Goal: Information Seeking & Learning: Learn about a topic

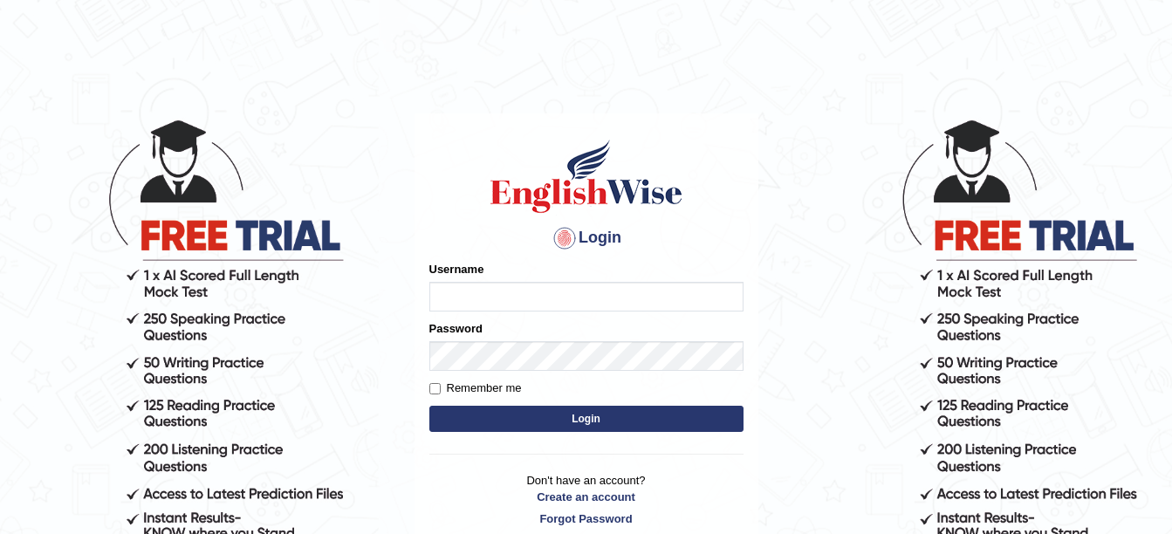
type input "filiikuna"
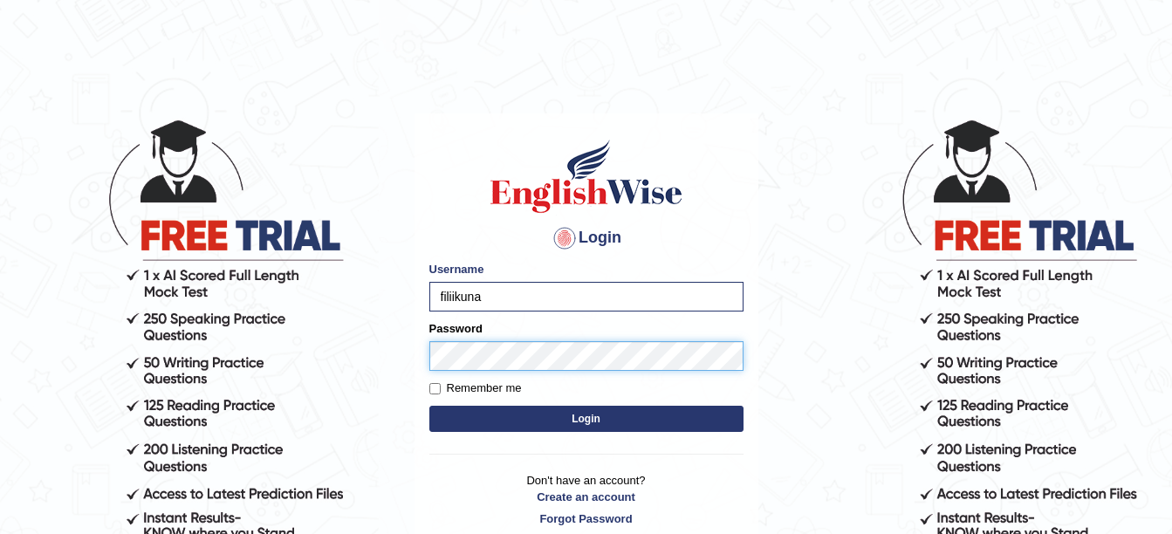
click at [430, 406] on button "Login" at bounding box center [587, 419] width 314 height 26
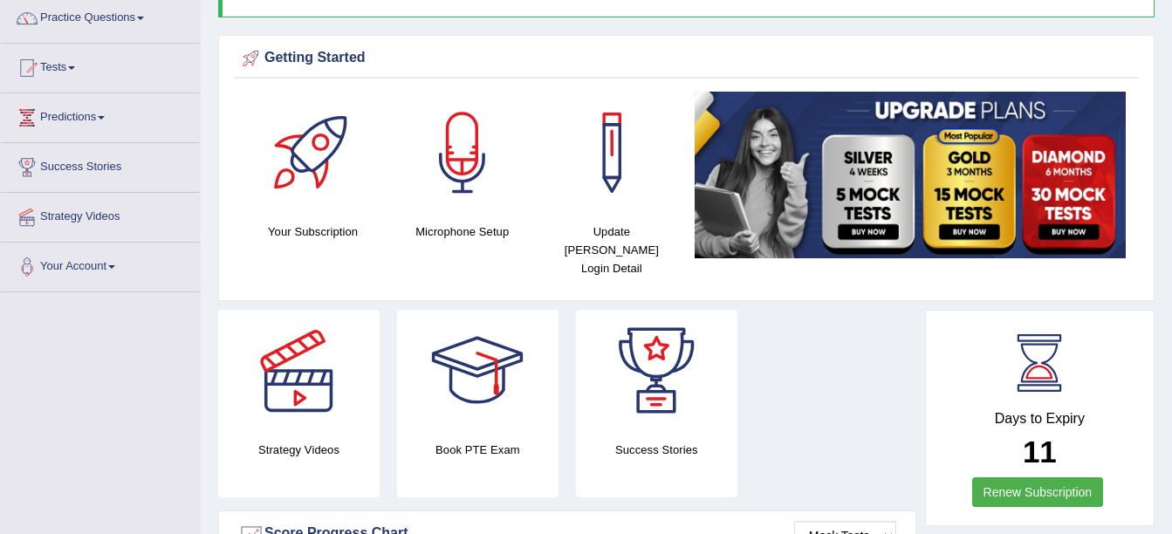
scroll to position [147, 0]
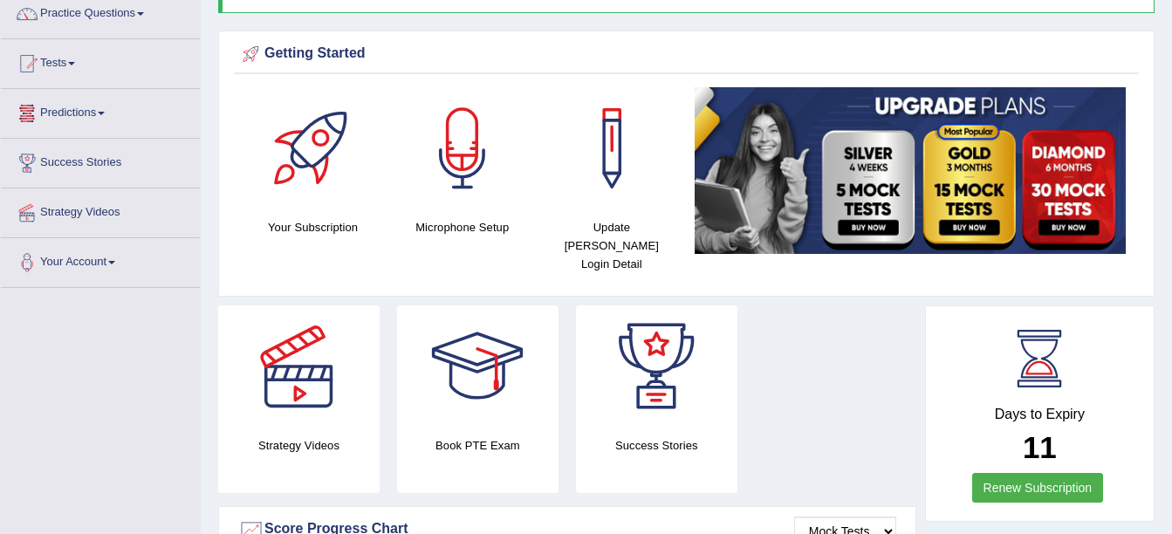
click at [77, 110] on link "Predictions" at bounding box center [100, 111] width 199 height 44
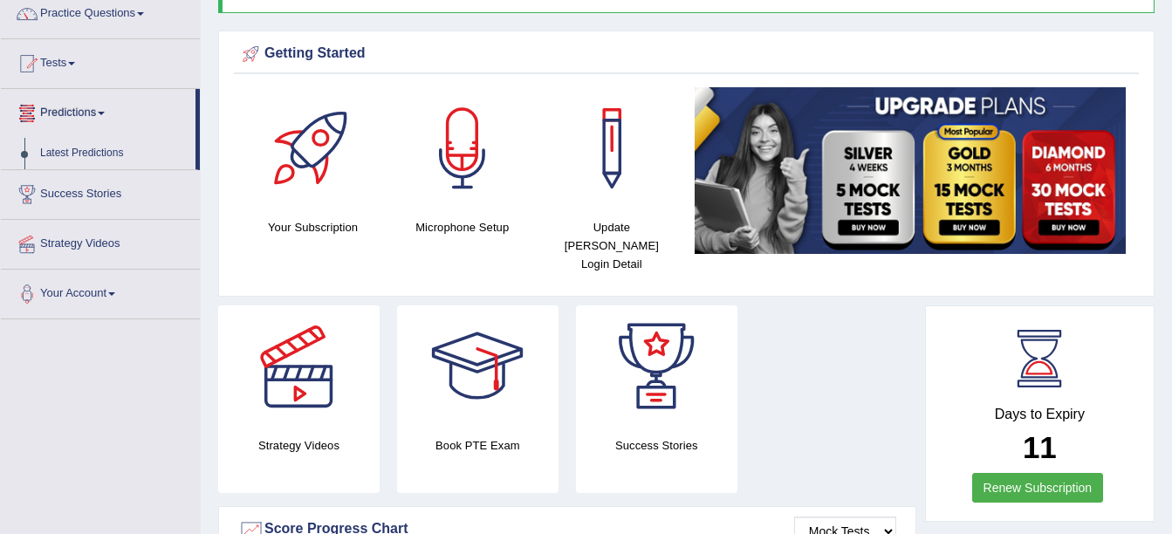
click at [99, 121] on link "Predictions" at bounding box center [98, 111] width 195 height 44
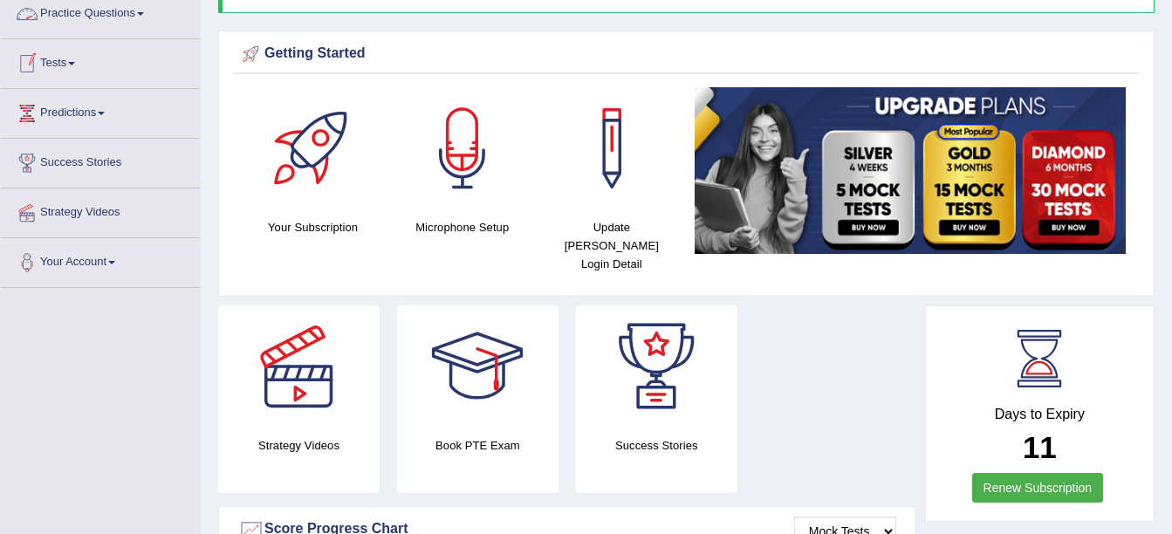
click at [110, 29] on link "Practice Questions" at bounding box center [100, 12] width 199 height 44
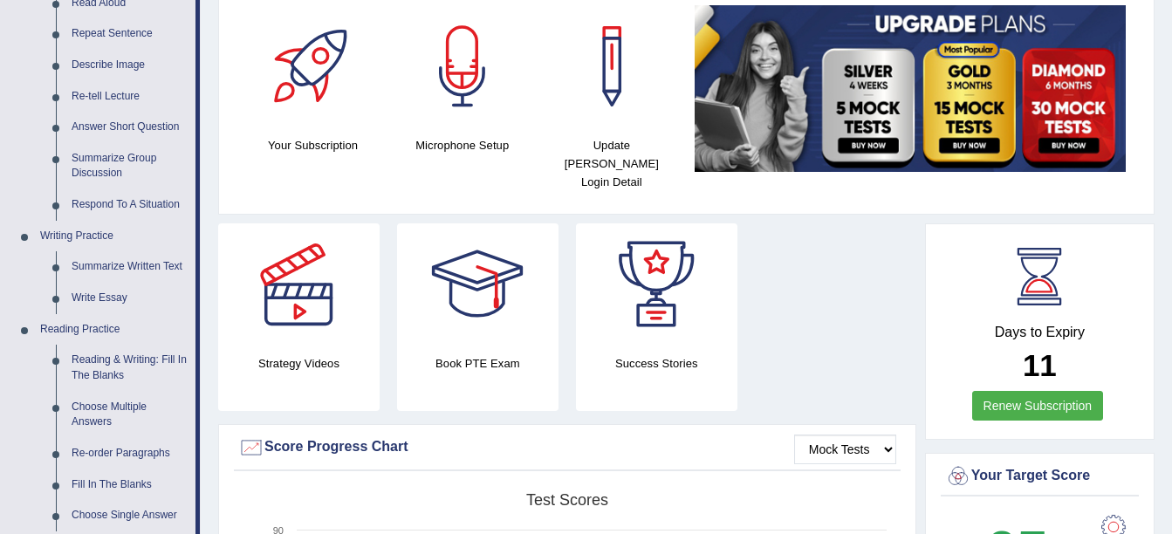
scroll to position [233, 0]
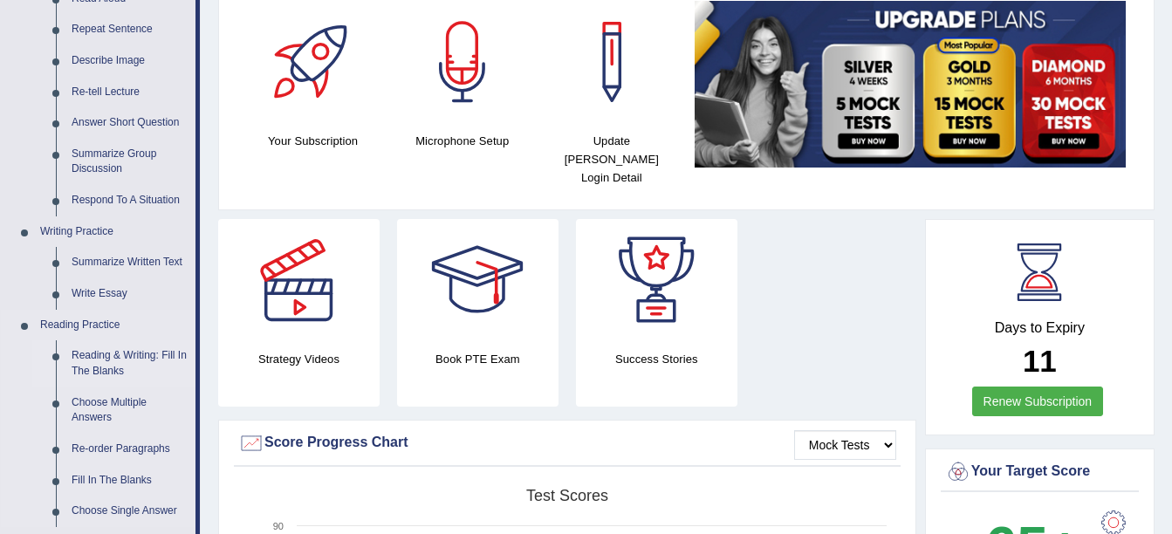
click at [86, 361] on link "Reading & Writing: Fill In The Blanks" at bounding box center [130, 363] width 132 height 46
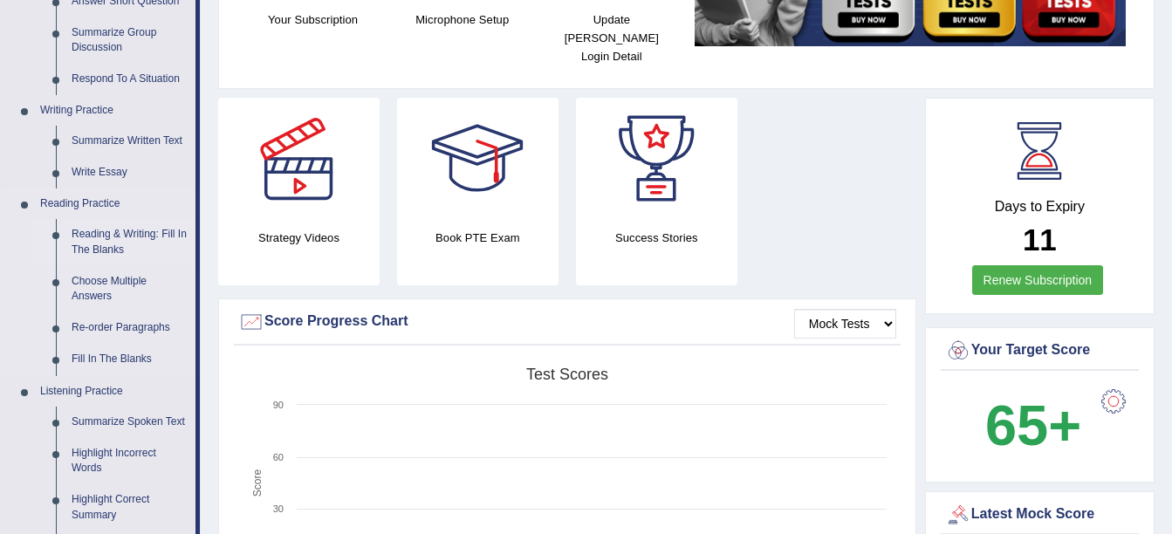
scroll to position [1047, 0]
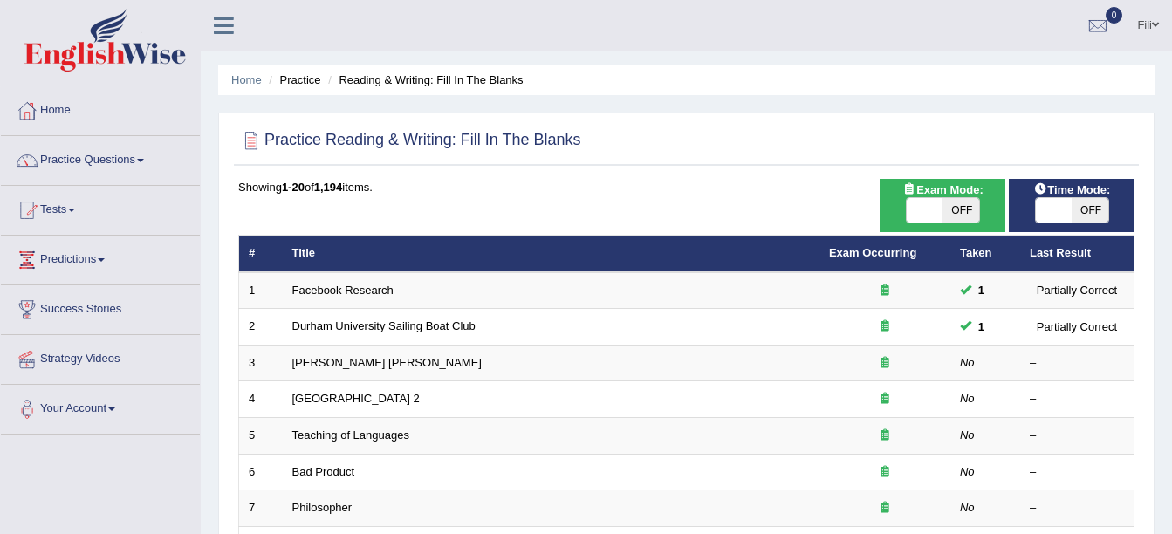
click at [1078, 213] on span "OFF" at bounding box center [1090, 210] width 37 height 24
checkbox input "true"
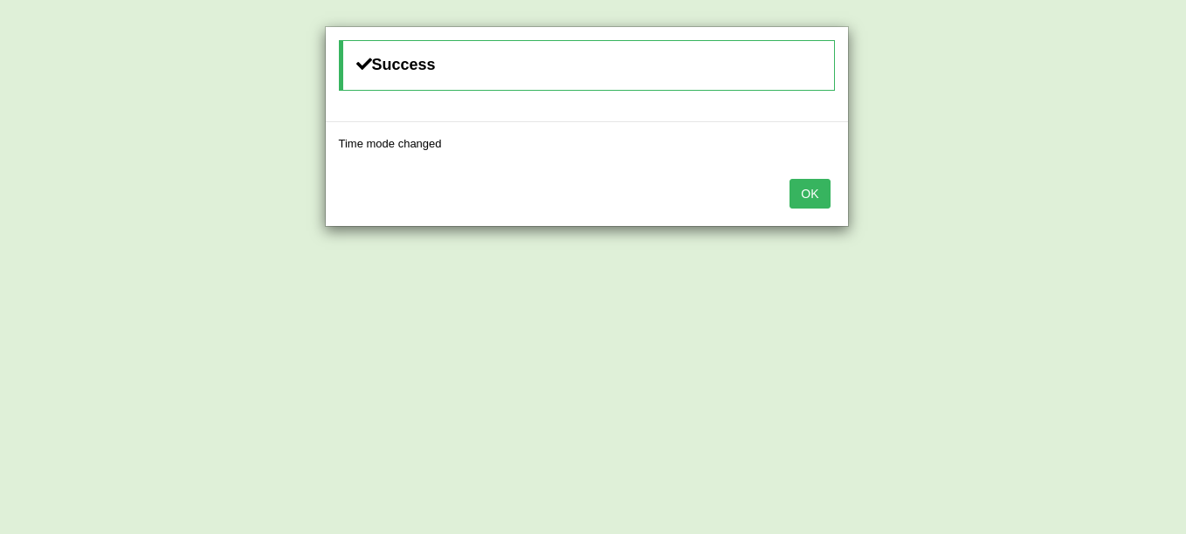
click at [814, 183] on button "OK" at bounding box center [809, 194] width 40 height 30
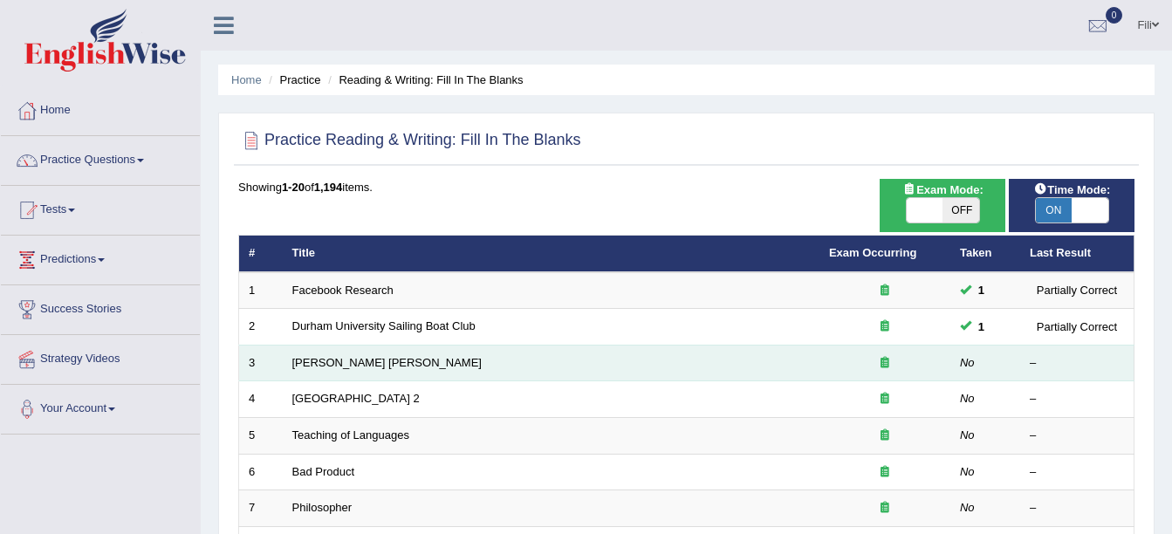
click at [475, 355] on td "Mona Lisa" at bounding box center [551, 363] width 537 height 37
click at [320, 356] on link "Mona Lisa" at bounding box center [386, 362] width 189 height 13
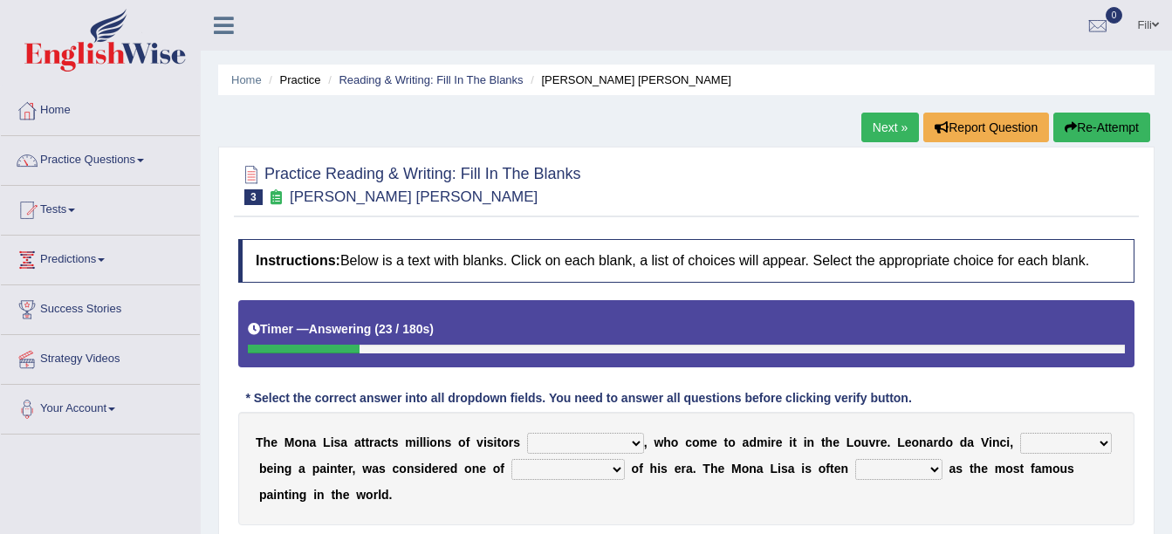
click at [614, 440] on select "around the year the all year all year round per year" at bounding box center [585, 443] width 117 height 21
click at [681, 364] on div "Timer — Answering ( 45 / 180s ) Skip" at bounding box center [686, 333] width 897 height 67
click at [615, 442] on select "around the year the all year all year round per year" at bounding box center [585, 443] width 117 height 21
click at [527, 433] on select "around the year the all year all year round per year" at bounding box center [585, 443] width 117 height 21
click at [620, 435] on select "around the year the all year all year round per year" at bounding box center [585, 443] width 117 height 21
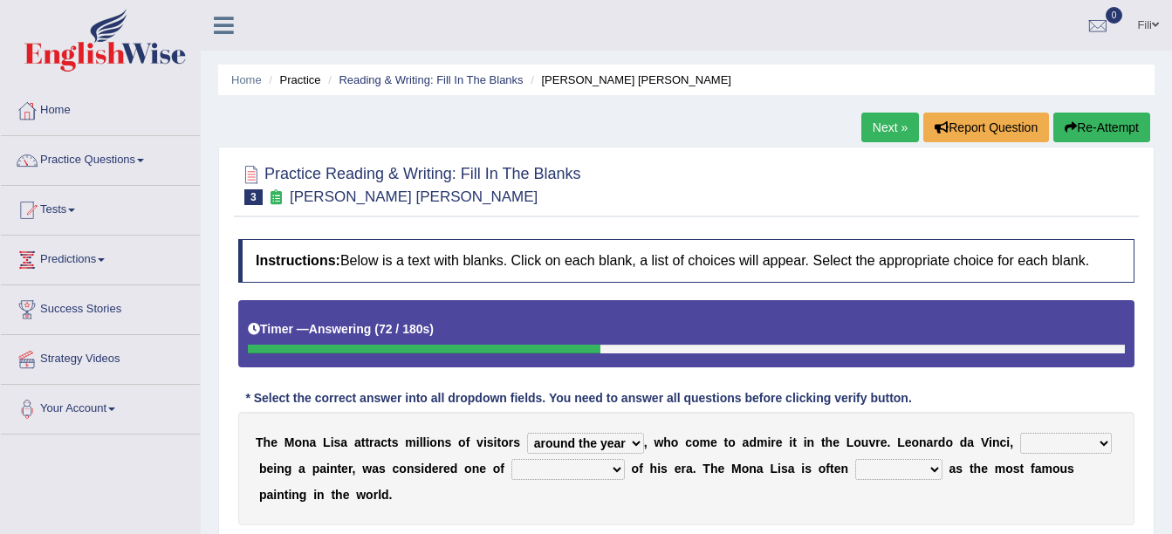
select select "per year"
click at [527, 433] on select "around the year the all year all year round per year" at bounding box center [585, 443] width 117 height 21
click at [1029, 437] on select "rather than as much as as well as as long as" at bounding box center [1067, 443] width 92 height 21
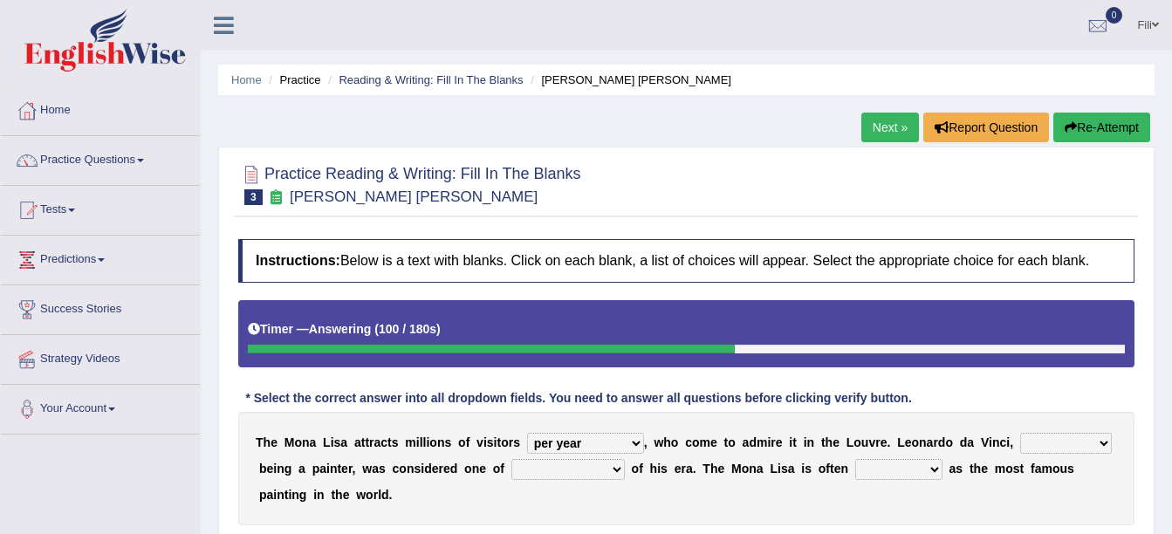
select select "rather than"
click at [1021, 433] on select "rather than as much as as well as as long as" at bounding box center [1067, 443] width 92 height 21
click at [546, 463] on select "better artists artist the better artist the best artists" at bounding box center [568, 469] width 113 height 21
select select "the better artist"
click at [512, 459] on select "better artists artist the better artist the best artists" at bounding box center [568, 469] width 113 height 21
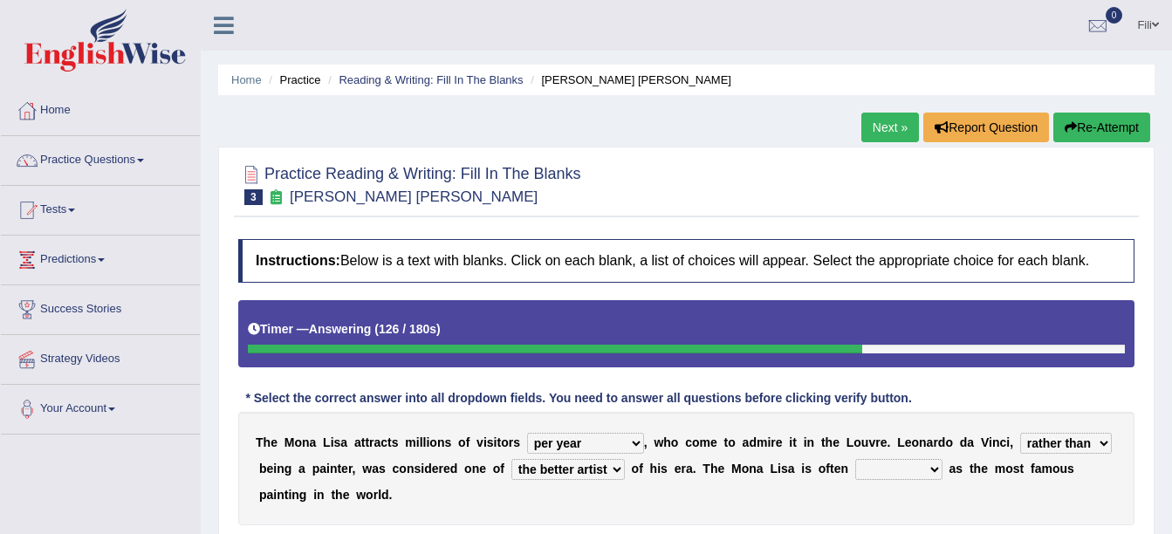
click at [856, 471] on select "classified suggested predicted described" at bounding box center [899, 469] width 87 height 21
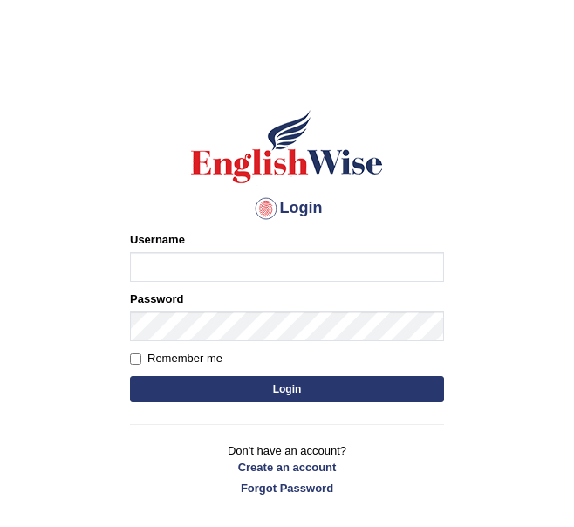
type input "filiikuna"
click at [358, 392] on button "Login" at bounding box center [287, 389] width 314 height 26
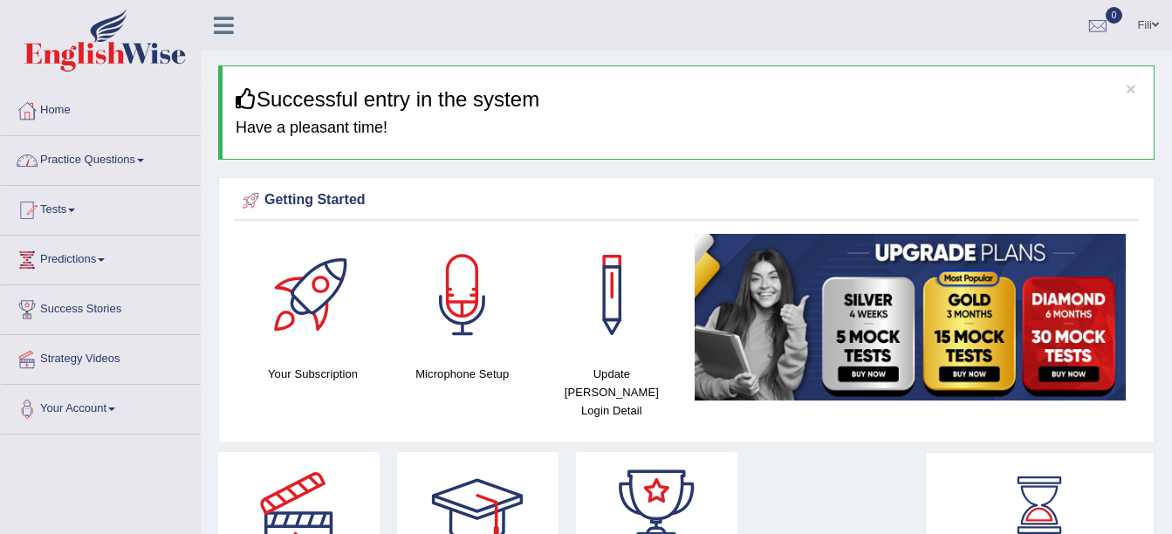
click at [116, 142] on link "Practice Questions" at bounding box center [100, 158] width 199 height 44
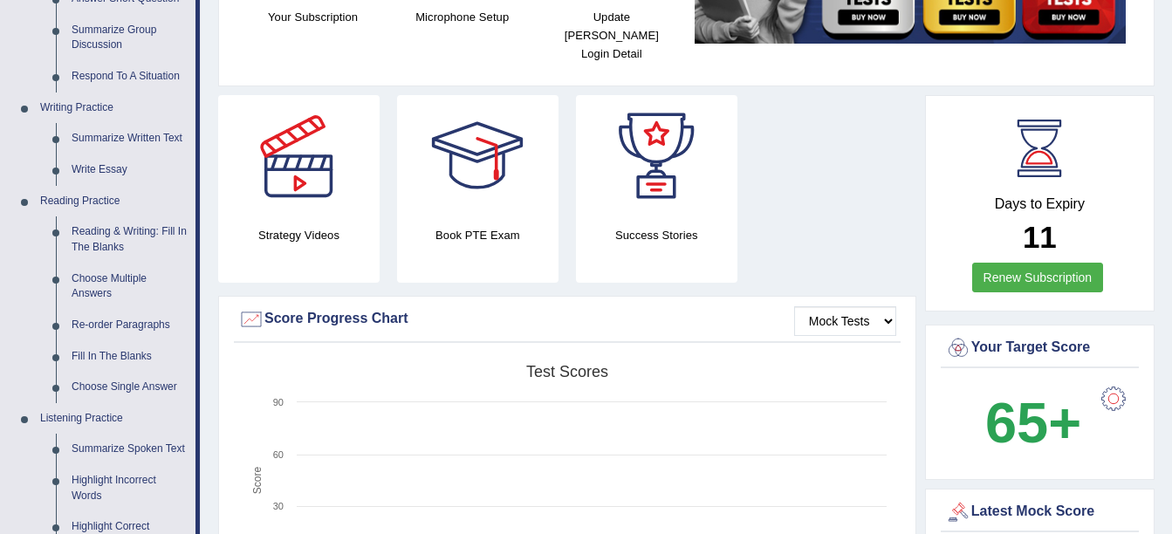
scroll to position [361, 0]
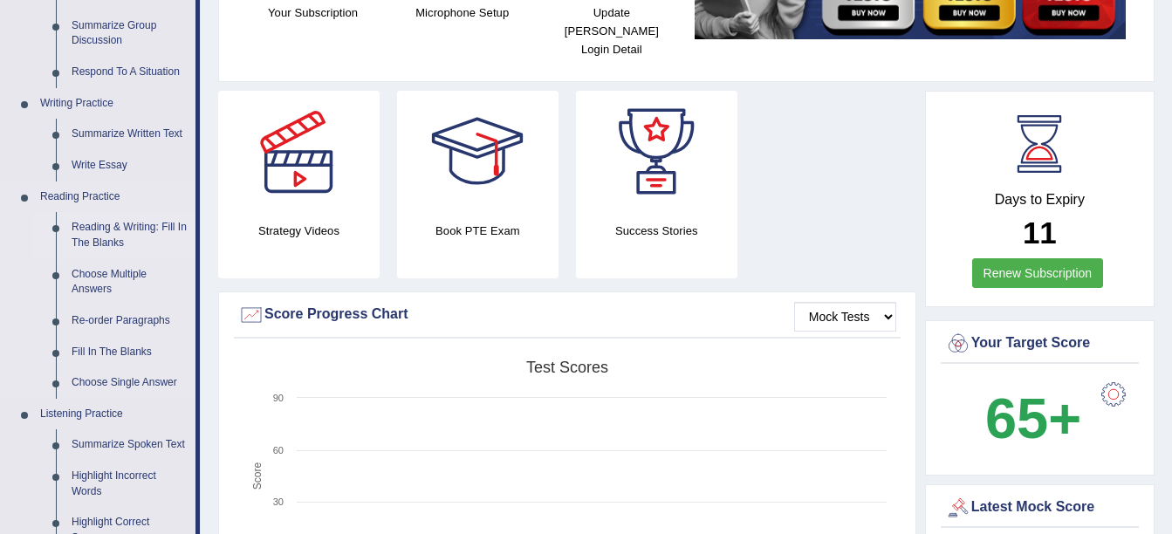
click at [113, 226] on link "Reading & Writing: Fill In The Blanks" at bounding box center [130, 235] width 132 height 46
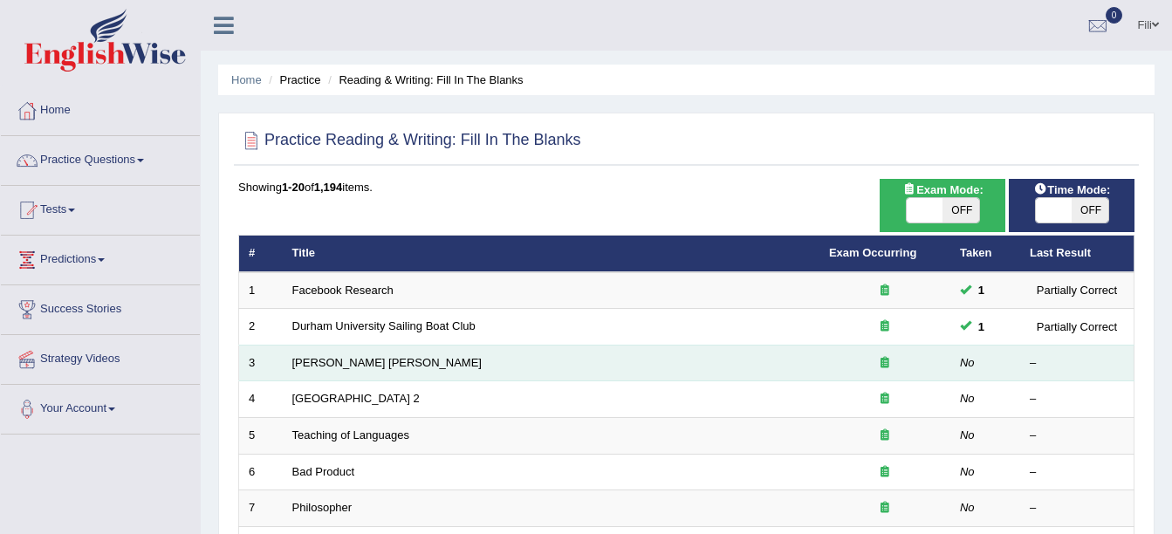
click at [319, 369] on td "[PERSON_NAME] [PERSON_NAME]" at bounding box center [551, 363] width 537 height 37
click at [319, 362] on link "[PERSON_NAME] [PERSON_NAME]" at bounding box center [386, 362] width 189 height 13
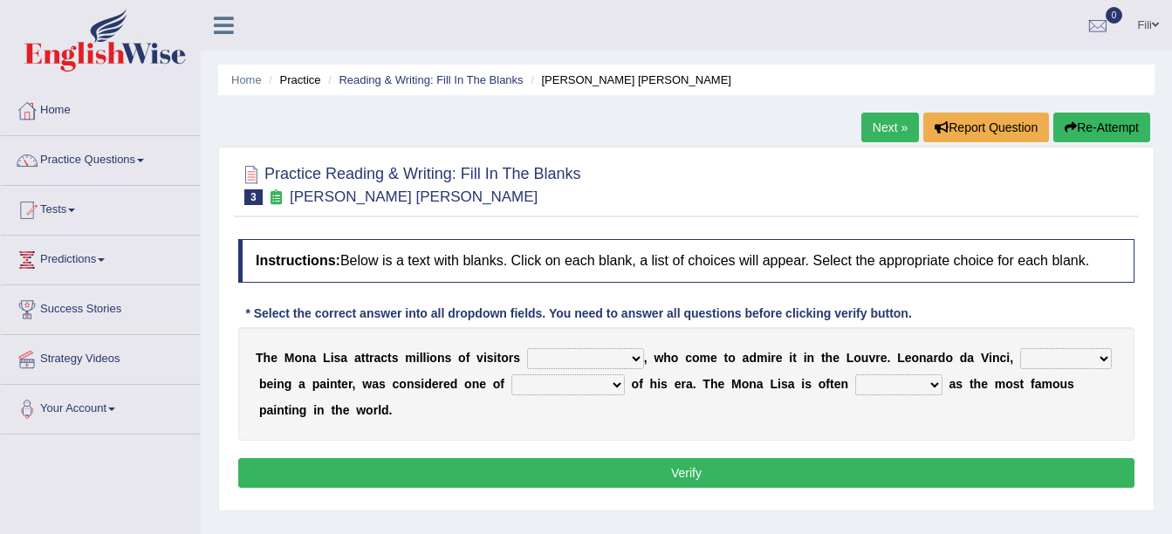
click at [601, 352] on select "around the year the all year all year round per year" at bounding box center [585, 358] width 117 height 21
click at [631, 169] on div at bounding box center [686, 183] width 897 height 53
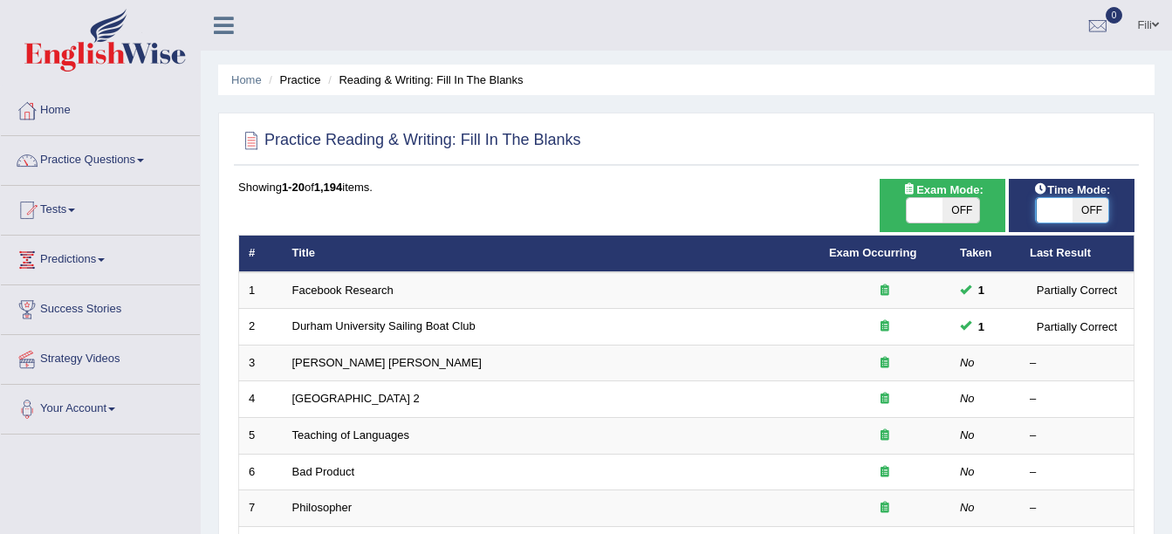
click at [1045, 221] on span at bounding box center [1054, 210] width 37 height 24
checkbox input "true"
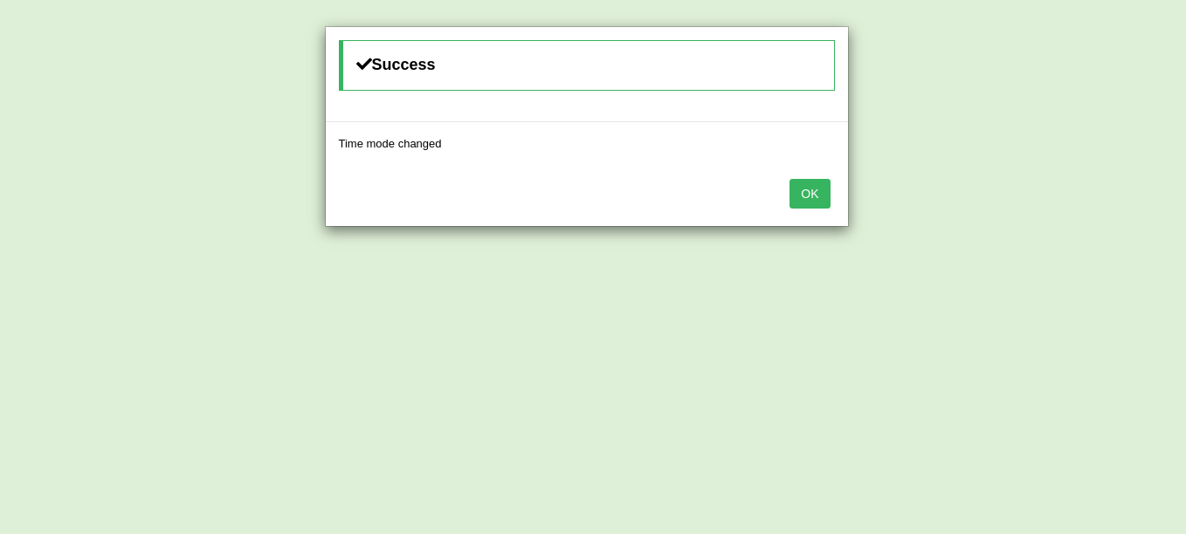
click at [801, 196] on button "OK" at bounding box center [809, 194] width 40 height 30
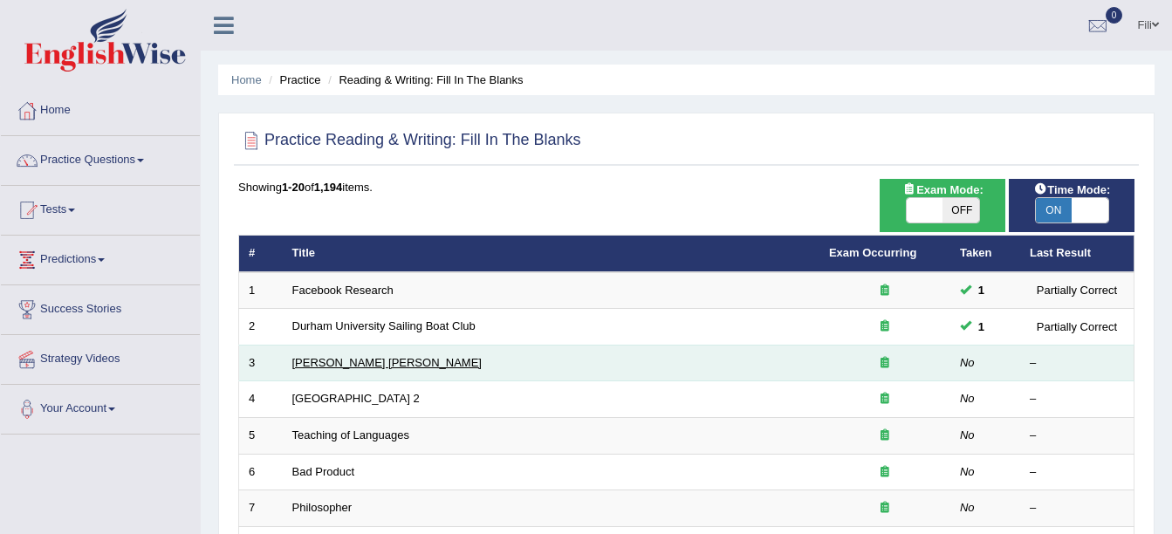
click at [340, 361] on link "[PERSON_NAME] [PERSON_NAME]" at bounding box center [386, 362] width 189 height 13
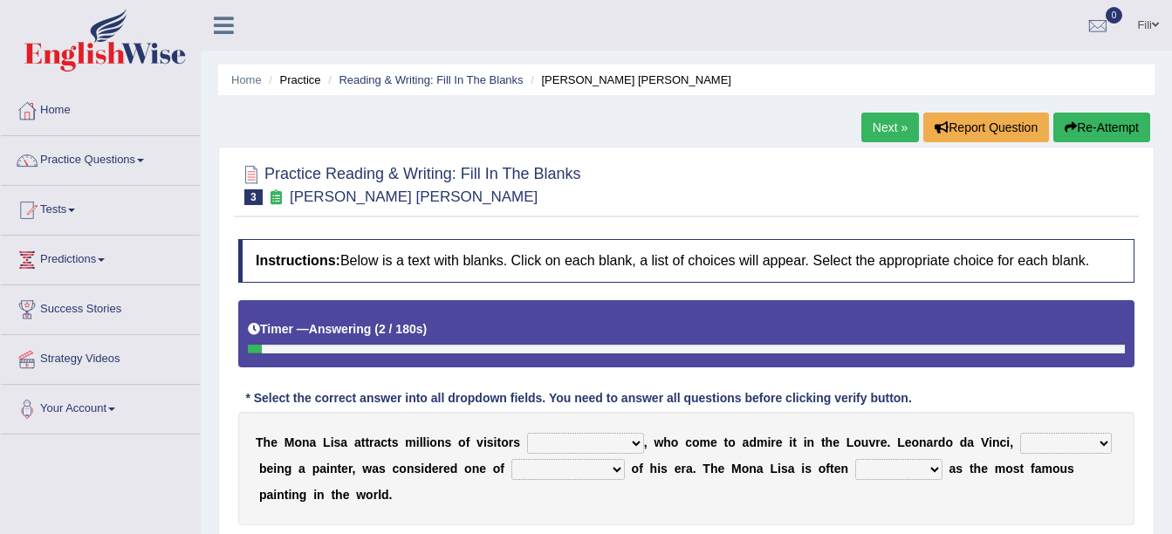
click at [550, 438] on select "around the year the all year all year round per year" at bounding box center [585, 443] width 117 height 21
select select "per year"
click at [527, 433] on select "around the year the all year all year round per year" at bounding box center [585, 443] width 117 height 21
click at [1021, 446] on select "rather than as much as as well as as long as" at bounding box center [1067, 443] width 92 height 21
select select "rather than"
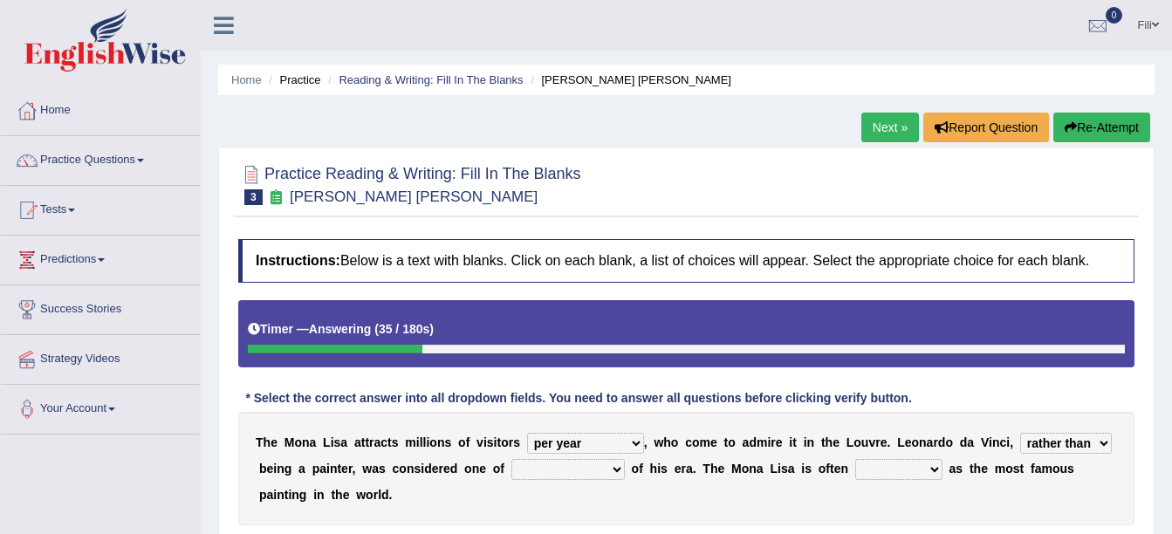
click at [1021, 433] on select "rather than as much as as well as as long as" at bounding box center [1067, 443] width 92 height 21
click at [512, 472] on select "better artists artist the better artist the best artists" at bounding box center [568, 469] width 113 height 21
select select "the best artists"
click at [512, 459] on select "better artists artist the better artist the best artists" at bounding box center [568, 469] width 113 height 21
click at [856, 469] on select "classified suggested predicted described" at bounding box center [899, 469] width 87 height 21
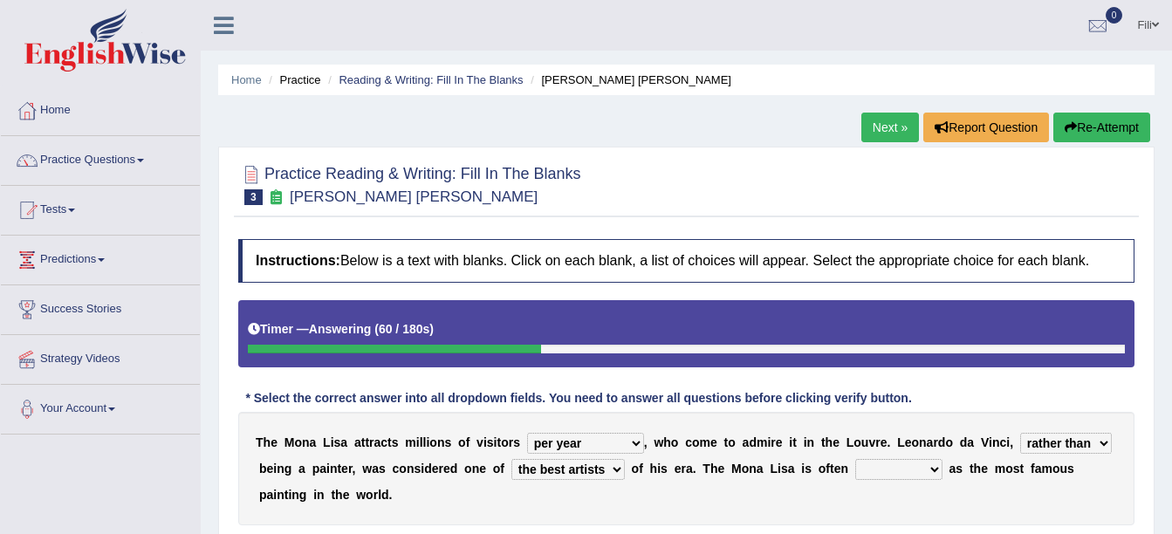
select select "described"
click at [856, 459] on select "classified suggested predicted described" at bounding box center [899, 469] width 87 height 21
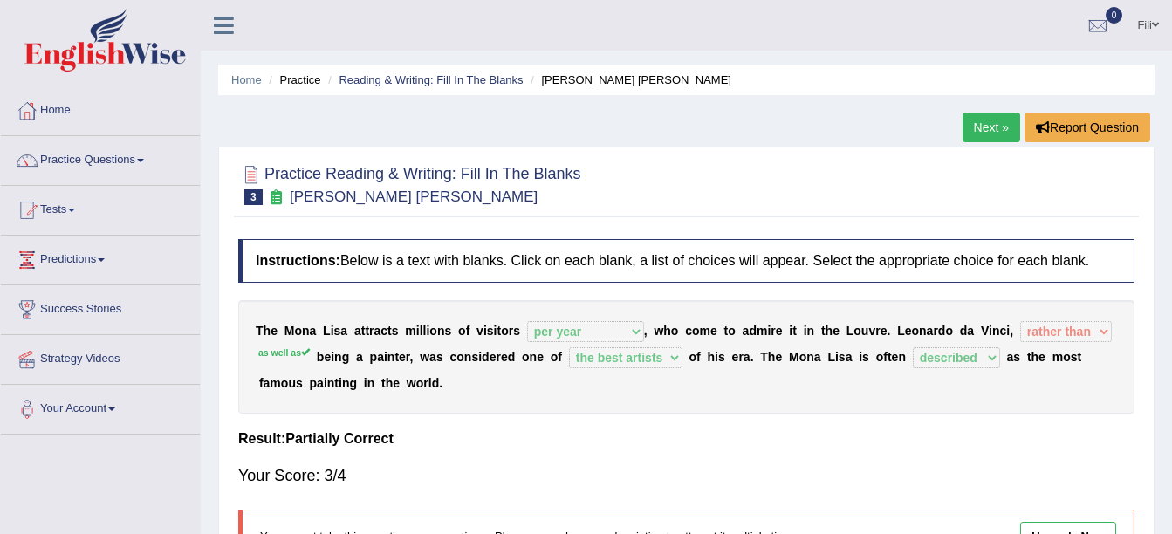
click at [994, 127] on link "Next »" at bounding box center [992, 128] width 58 height 30
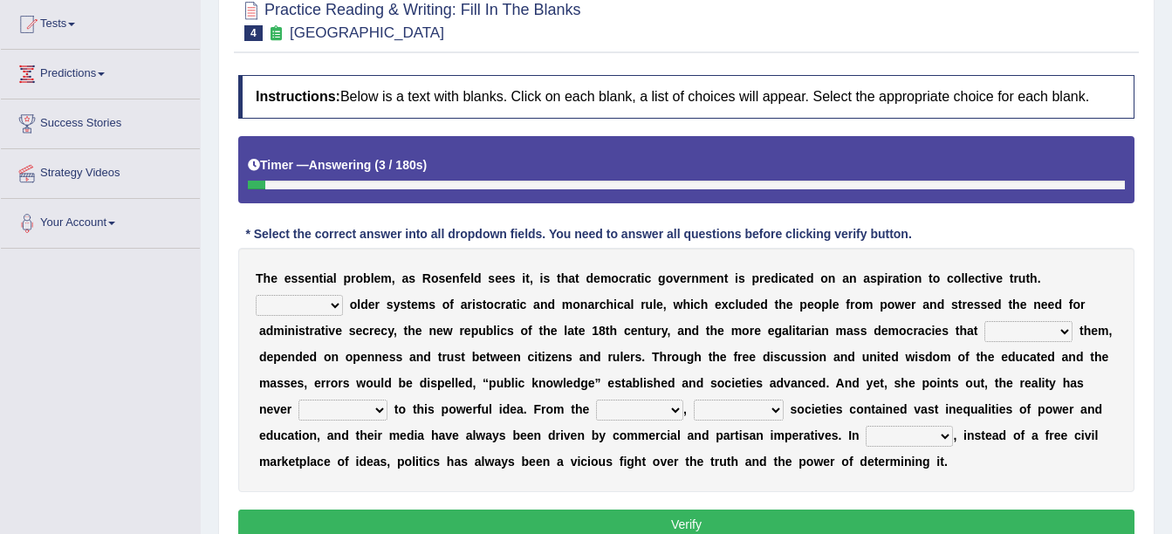
scroll to position [189, 0]
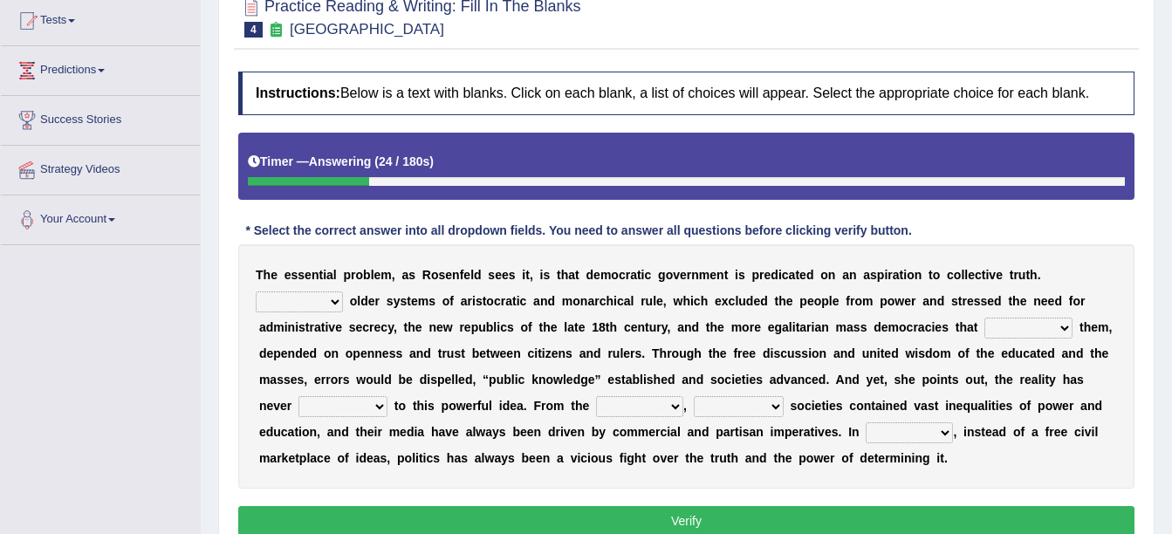
click at [343, 292] on select "Like Unlike Likely Safely" at bounding box center [299, 302] width 87 height 21
select select "Unlike"
click at [343, 292] on select "Like Unlike Likely Safely" at bounding box center [299, 302] width 87 height 21
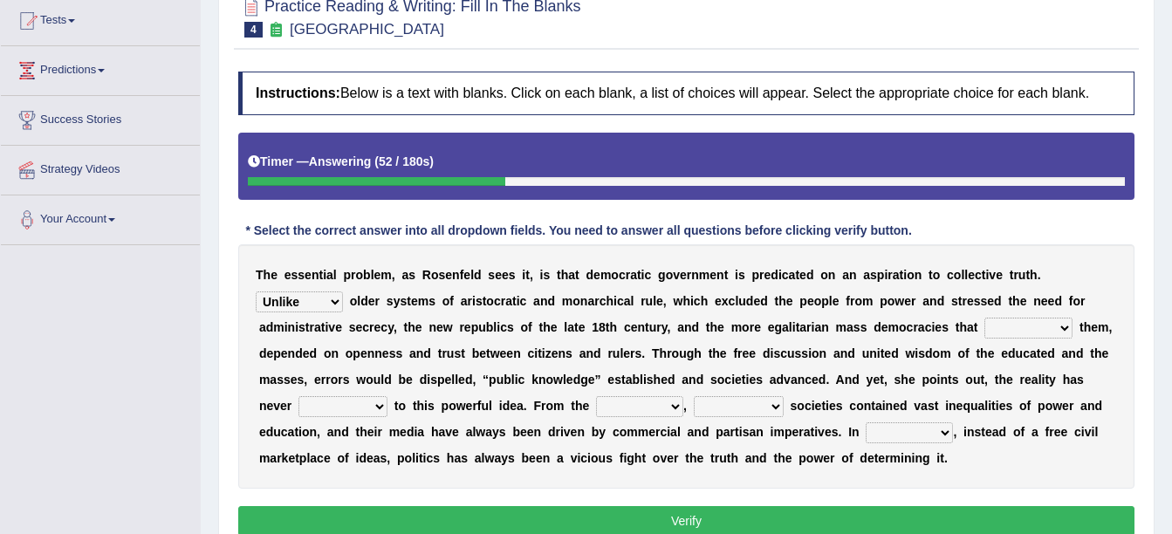
click at [985, 320] on select "readed grated succeeded printed" at bounding box center [1029, 328] width 88 height 21
select select "succeeded"
click at [985, 318] on select "readed grated succeeded printed" at bounding box center [1029, 328] width 88 height 21
click at [388, 396] on select "saved up stood up brought up lived up" at bounding box center [343, 406] width 89 height 21
select select "stood up"
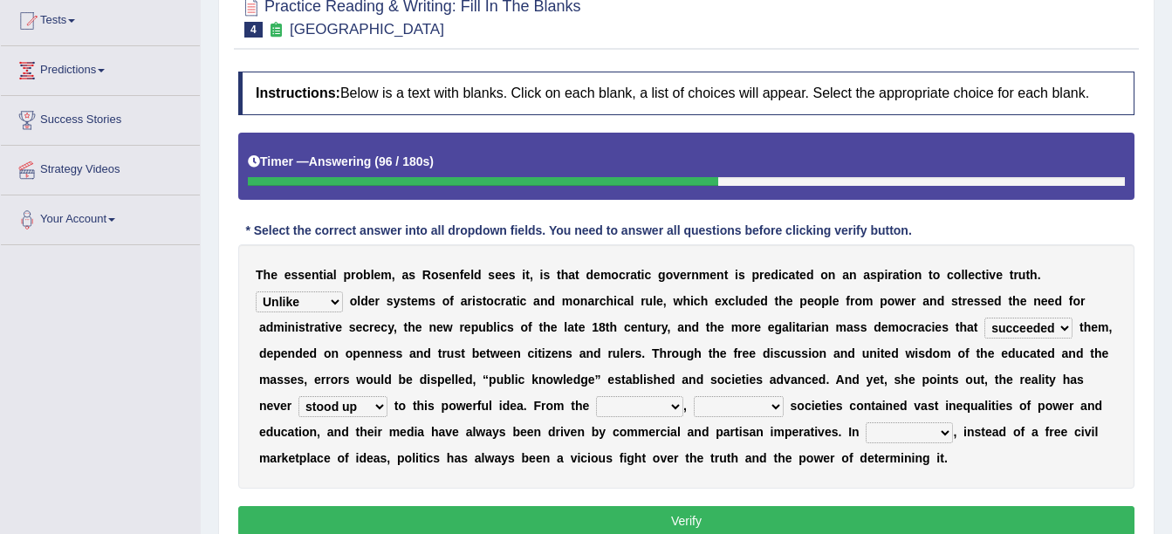
click at [388, 396] on select "saved up stood up brought up lived up" at bounding box center [343, 406] width 89 height 21
click at [596, 400] on select "outset ranged stood caught" at bounding box center [639, 406] width 87 height 21
select select "outset"
click at [596, 396] on select "outset ranged stood caught" at bounding box center [639, 406] width 87 height 21
click at [694, 411] on select "freedom democratic media stilled" at bounding box center [739, 406] width 90 height 21
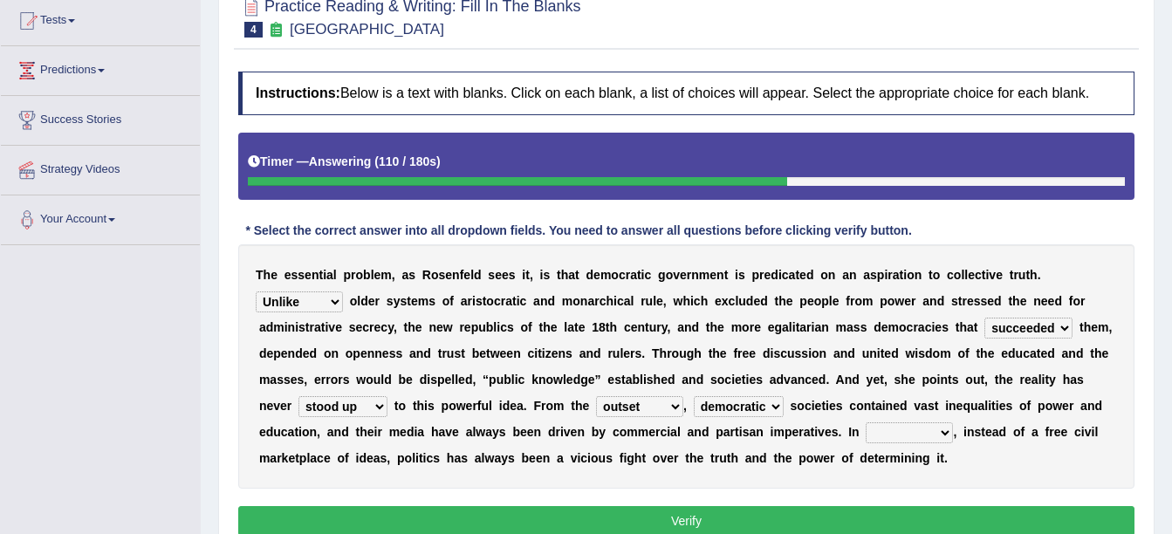
click at [694, 396] on select "freedom democratic media stilled" at bounding box center [739, 406] width 90 height 21
click at [694, 400] on select "freedom democratic media stilled" at bounding box center [739, 406] width 90 height 21
click at [694, 403] on select "freedom democratic media stilled" at bounding box center [739, 406] width 90 height 21
select select "media"
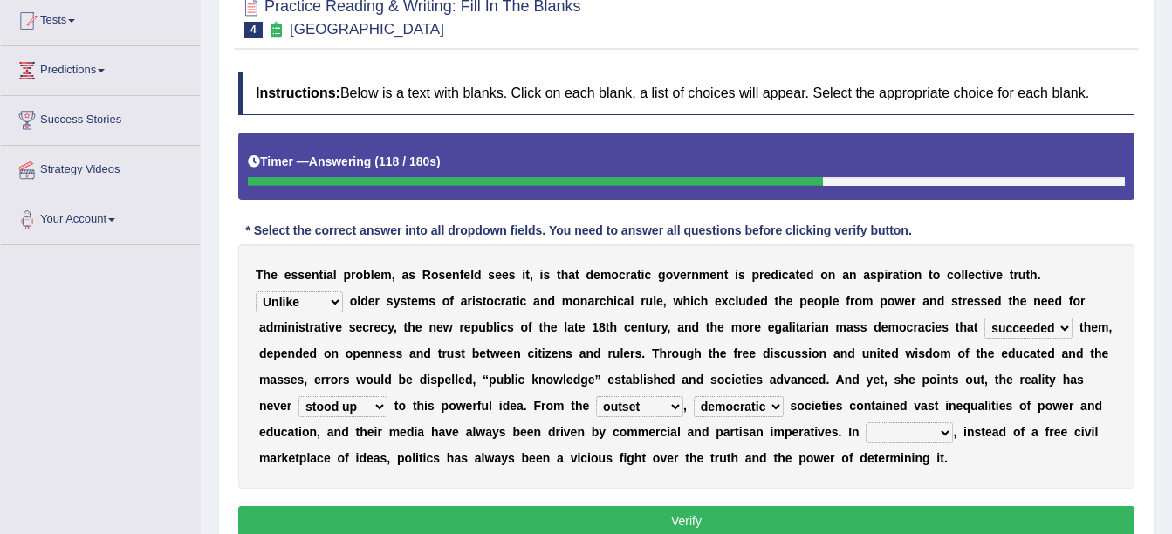
click at [694, 396] on select "freedom democratic media stilled" at bounding box center [739, 406] width 90 height 21
click at [866, 432] on select "power practice ideas fought" at bounding box center [909, 433] width 87 height 21
select select "fought"
click at [866, 423] on select "power practice ideas fought" at bounding box center [909, 433] width 87 height 21
click at [611, 521] on button "Verify" at bounding box center [686, 521] width 897 height 30
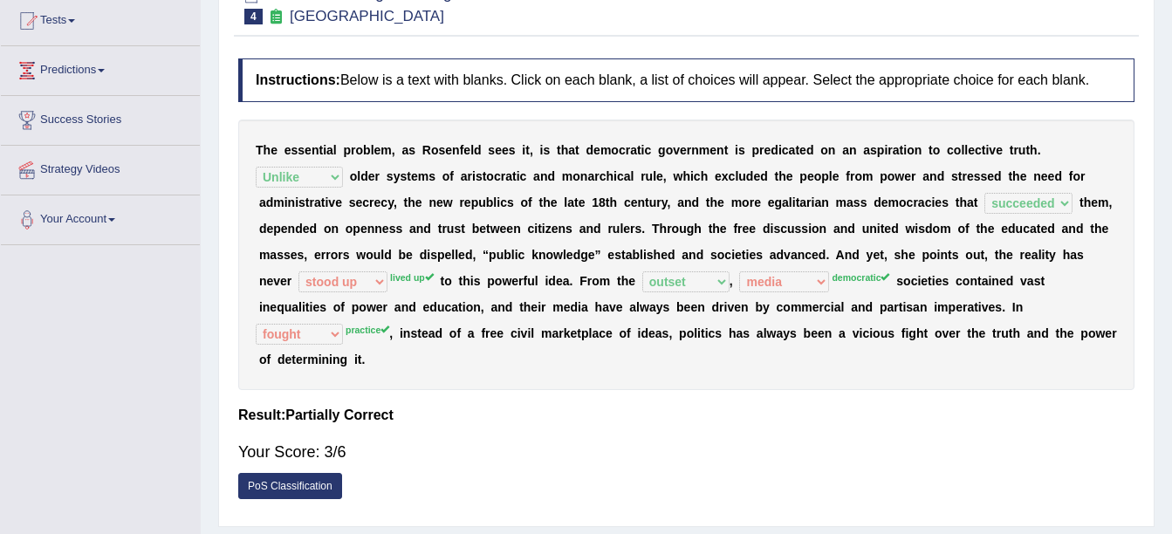
drag, startPoint x: 611, startPoint y: 521, endPoint x: 573, endPoint y: 341, distance: 183.9
click at [573, 341] on div "Home Practice Reading & Writing: Fill In The Blanks [GEOGRAPHIC_DATA] You have …" at bounding box center [687, 247] width 972 height 873
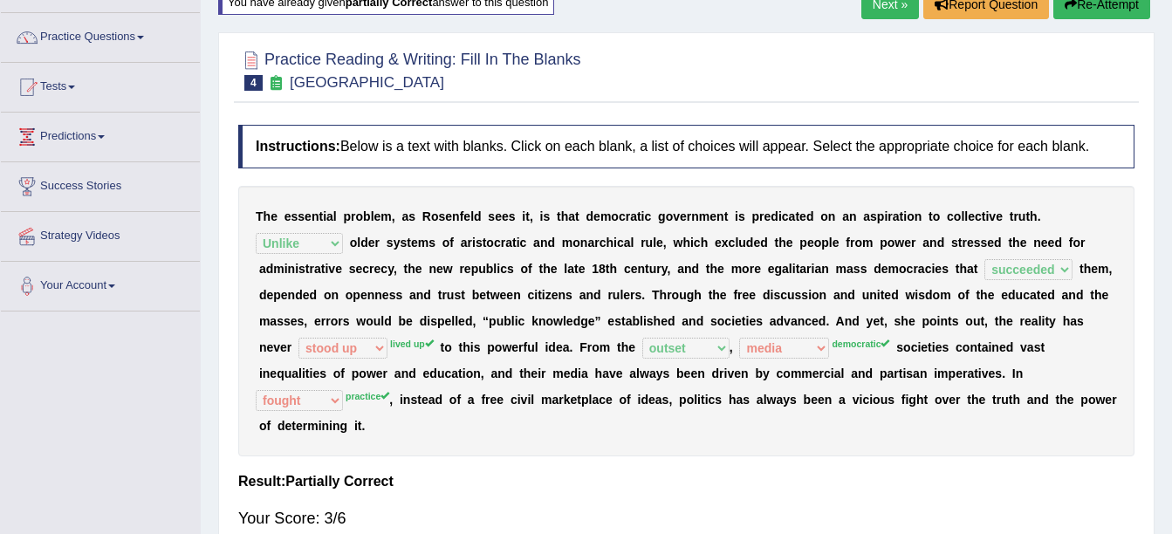
scroll to position [0, 0]
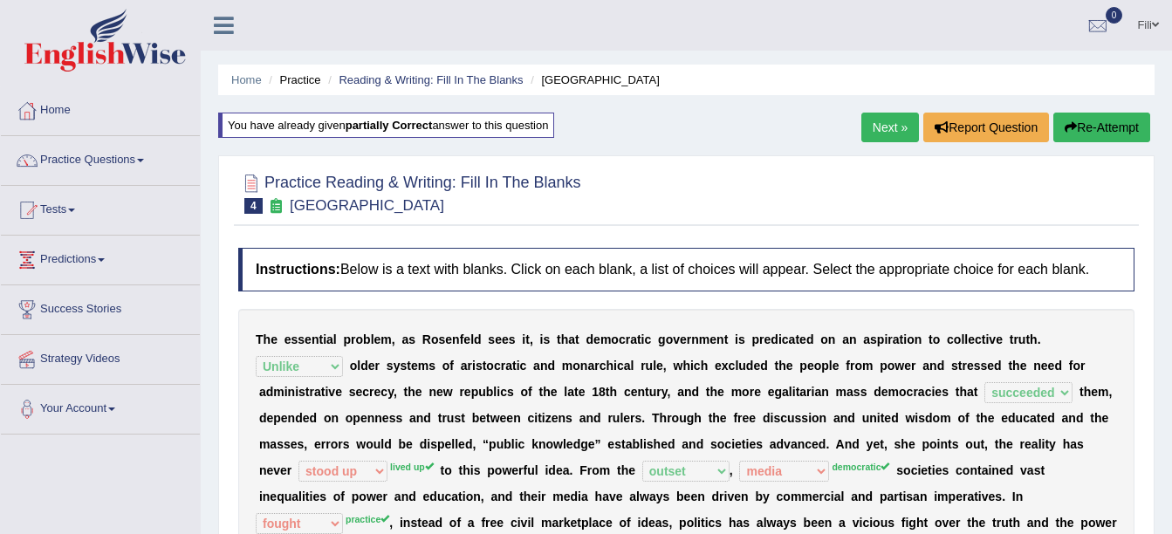
click at [884, 130] on link "Next »" at bounding box center [891, 128] width 58 height 30
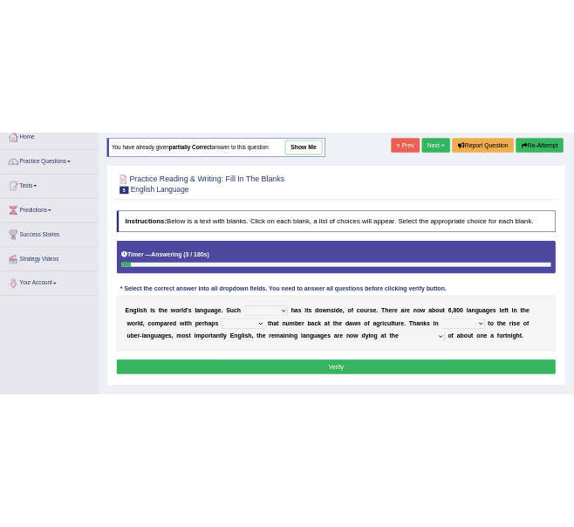
scroll to position [104, 0]
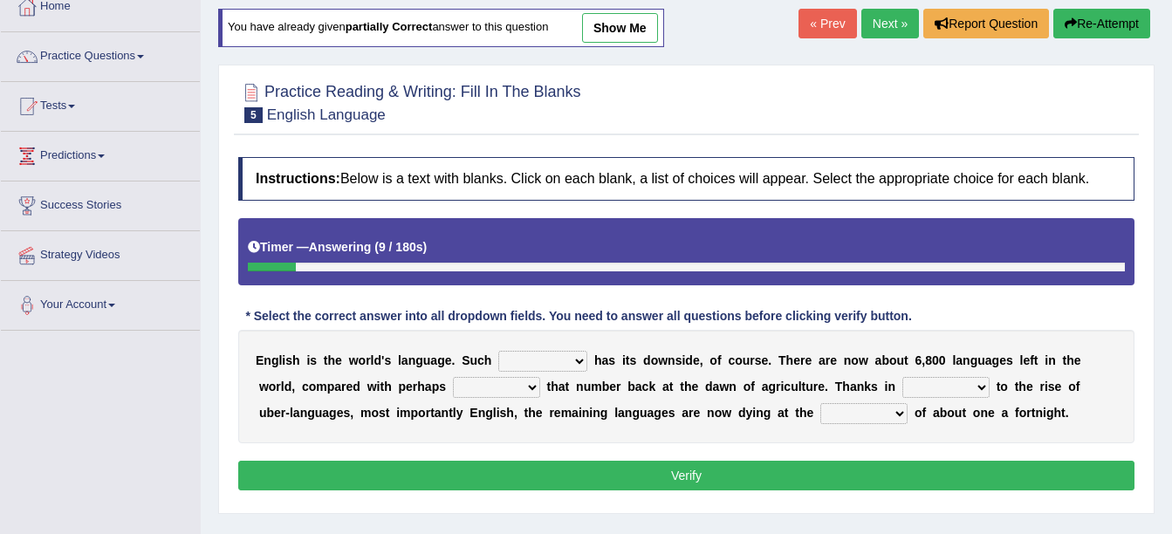
click at [516, 360] on select "power idea subject dominance" at bounding box center [542, 361] width 89 height 21
select select "subject"
click at [498, 351] on select "power idea subject dominance" at bounding box center [542, 361] width 89 height 21
click at [453, 390] on select "rise twice firstly never" at bounding box center [496, 387] width 87 height 21
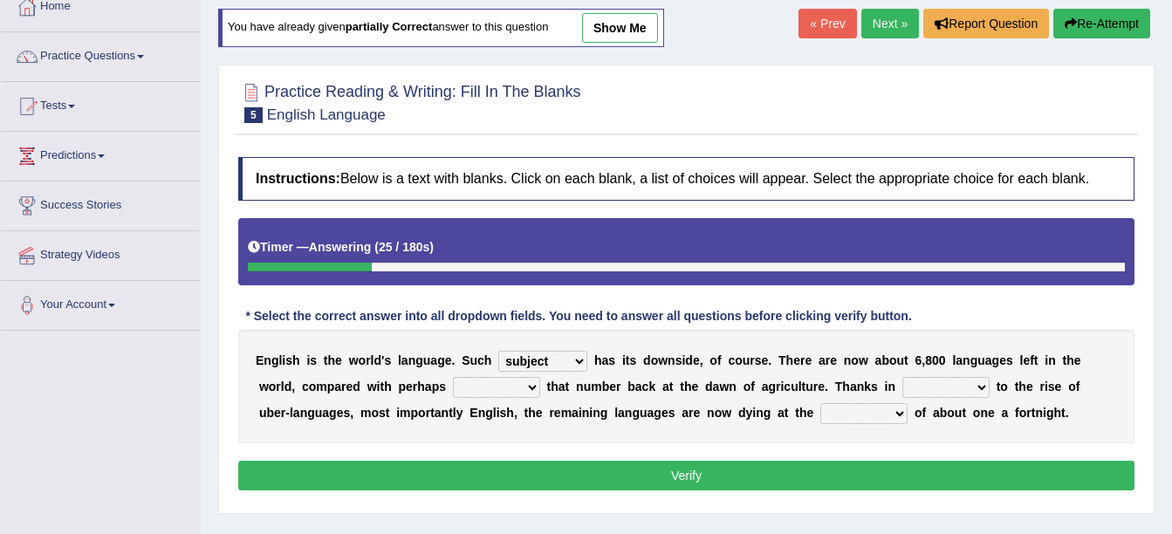
click at [453, 390] on select "rise twice firstly never" at bounding box center [496, 387] width 87 height 21
select select "twice"
click at [453, 377] on select "rise twice firstly never" at bounding box center [496, 387] width 87 height 21
click at [903, 379] on select "rare start part bother" at bounding box center [946, 387] width 87 height 21
click at [903, 383] on select "rare start part bother" at bounding box center [946, 387] width 87 height 21
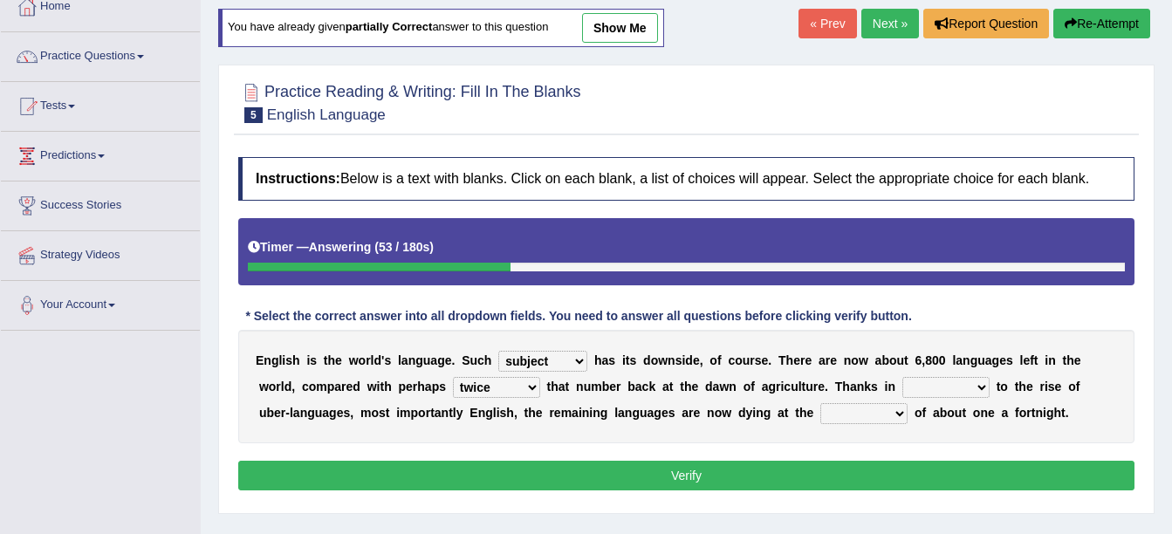
select select "part"
click at [903, 377] on select "rare start part bother" at bounding box center [946, 387] width 87 height 21
click at [821, 415] on select "state rate wait great" at bounding box center [864, 413] width 87 height 21
select select "state"
click at [821, 403] on select "state rate wait great" at bounding box center [864, 413] width 87 height 21
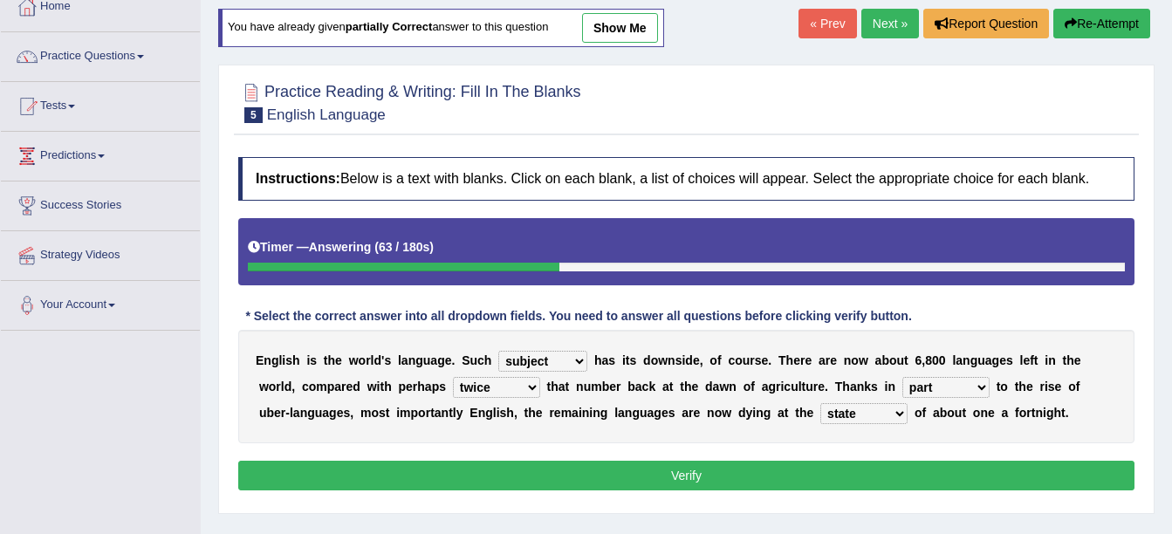
click at [723, 480] on button "Verify" at bounding box center [686, 476] width 897 height 30
